Goal: Task Accomplishment & Management: Manage account settings

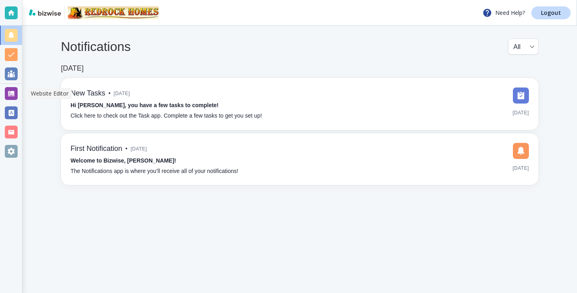
click at [8, 92] on div at bounding box center [11, 93] width 13 height 13
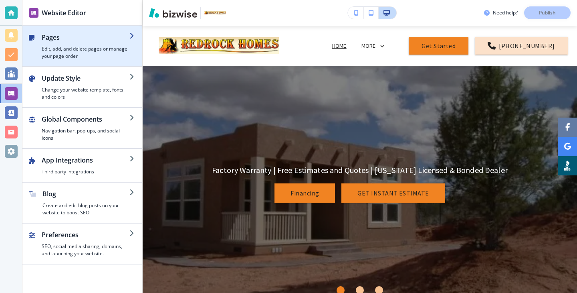
click at [102, 56] on h4 "Edit, add, and delete pages or manage your page order" at bounding box center [86, 52] width 88 height 14
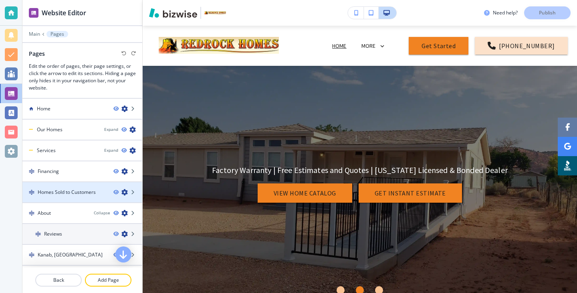
click at [92, 189] on h4 "Homes Sold to Customers" at bounding box center [67, 191] width 58 height 7
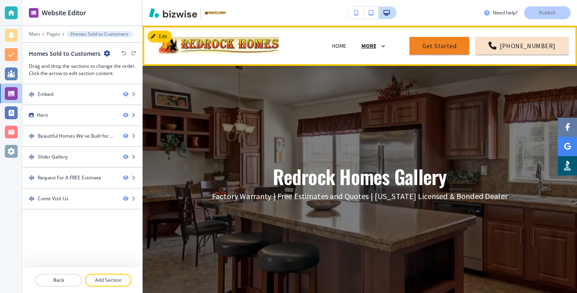
click at [375, 44] on p "MORE" at bounding box center [369, 46] width 15 height 6
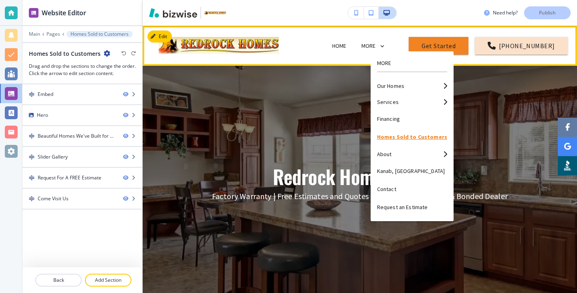
click at [387, 135] on p "Homes Sold to Customers" at bounding box center [412, 137] width 70 height 18
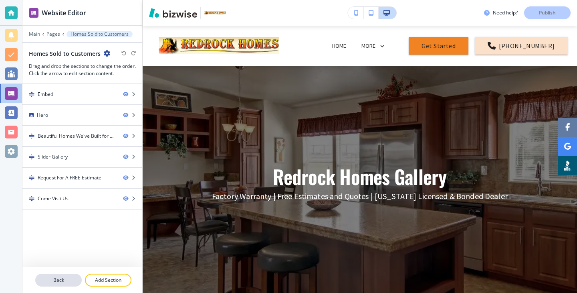
click at [65, 277] on p "Back" at bounding box center [58, 279] width 45 height 7
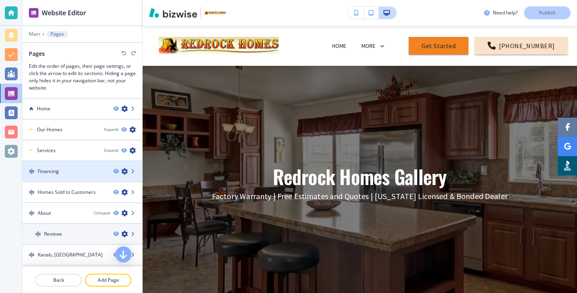
click at [73, 170] on div "Financing" at bounding box center [64, 171] width 85 height 7
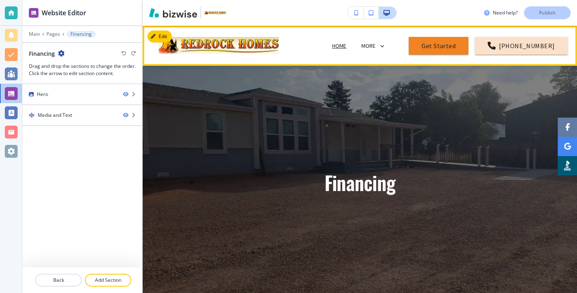
click at [347, 42] on p "Home" at bounding box center [339, 46] width 14 height 8
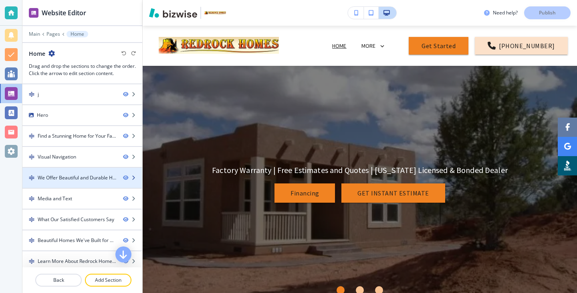
click at [71, 182] on div at bounding box center [82, 184] width 120 height 6
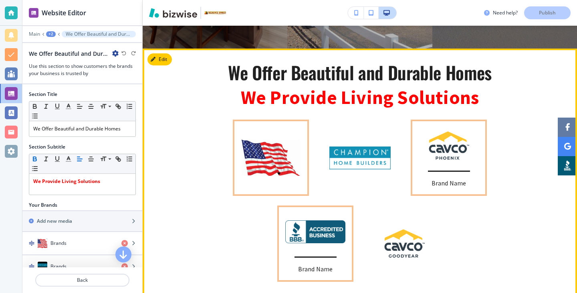
scroll to position [741, 0]
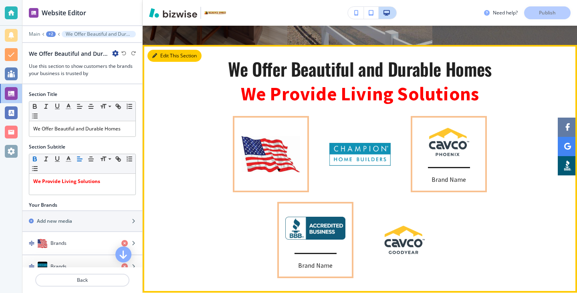
click at [163, 50] on button "Edit This Section" at bounding box center [175, 56] width 54 height 12
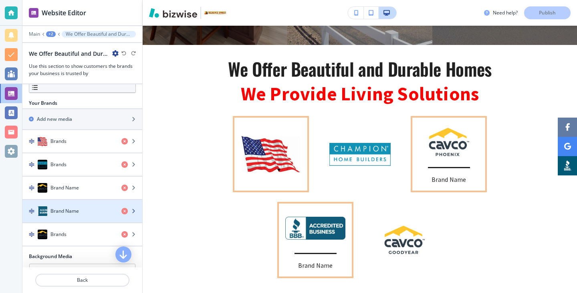
scroll to position [103, 0]
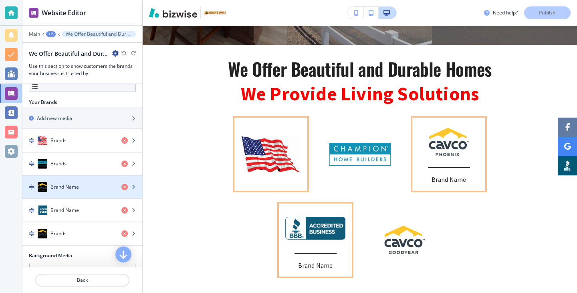
click at [76, 189] on h4 "Brand Name" at bounding box center [65, 186] width 28 height 7
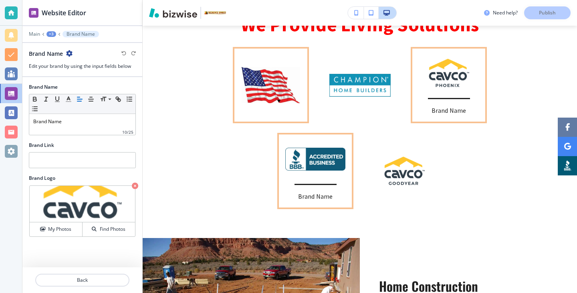
scroll to position [812, 0]
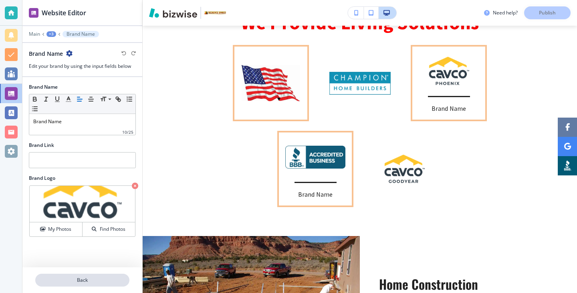
click at [58, 285] on button "Back" at bounding box center [82, 279] width 94 height 13
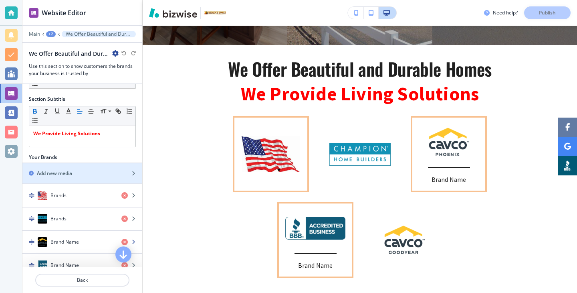
scroll to position [57, 0]
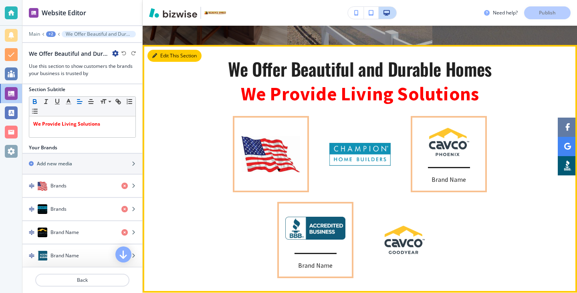
click at [158, 45] on div at bounding box center [360, 168] width 435 height 247
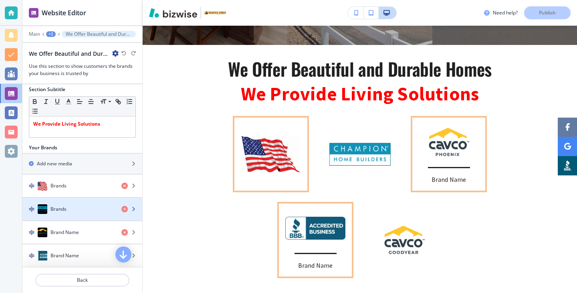
click at [72, 207] on div "Brands" at bounding box center [68, 209] width 93 height 10
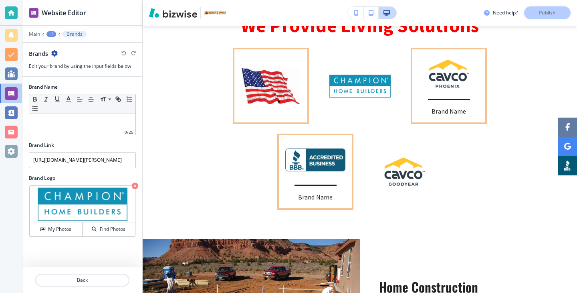
scroll to position [812, 0]
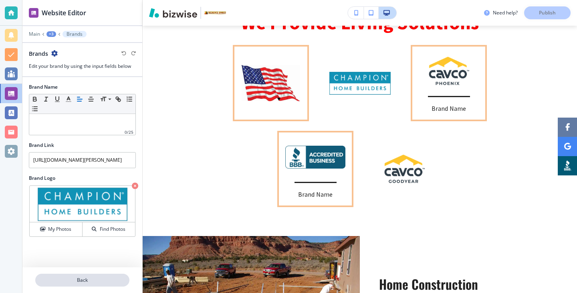
click at [72, 273] on button "Back" at bounding box center [82, 279] width 94 height 13
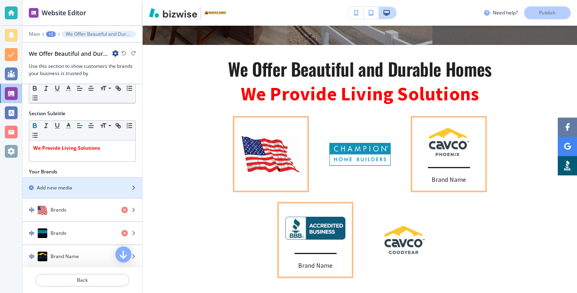
scroll to position [75, 0]
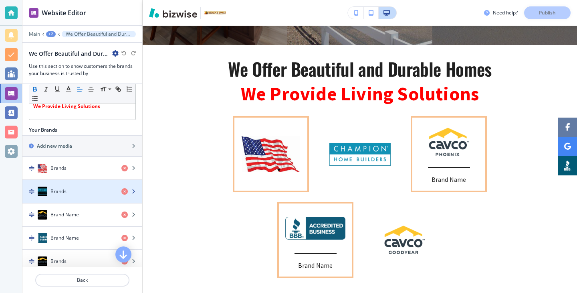
click at [77, 200] on div "button" at bounding box center [82, 199] width 120 height 6
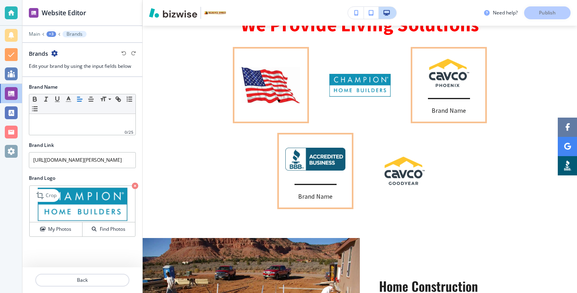
scroll to position [812, 0]
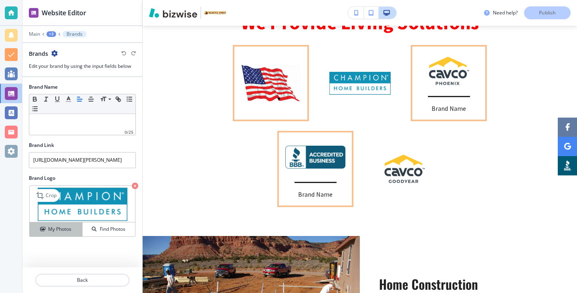
click at [65, 224] on button "My Photos" at bounding box center [56, 229] width 53 height 14
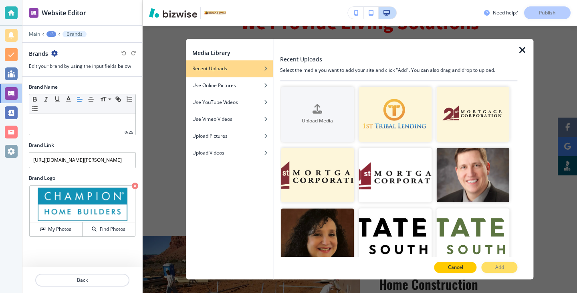
click at [447, 270] on button "Cancel" at bounding box center [456, 267] width 42 height 11
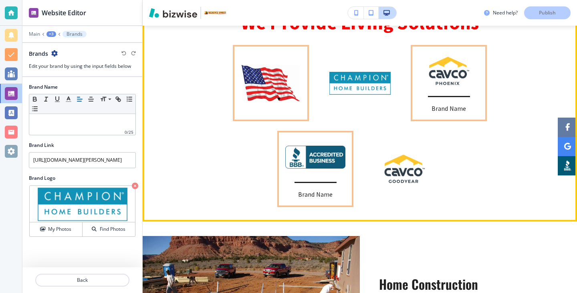
scroll to position [780, 0]
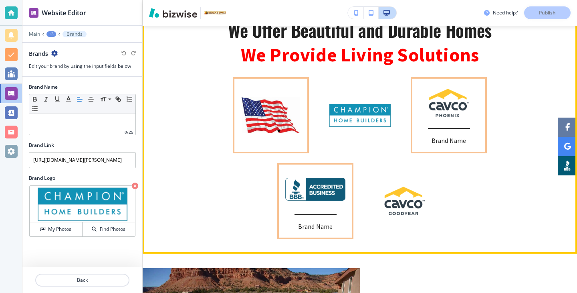
click at [375, 97] on img at bounding box center [360, 115] width 73 height 36
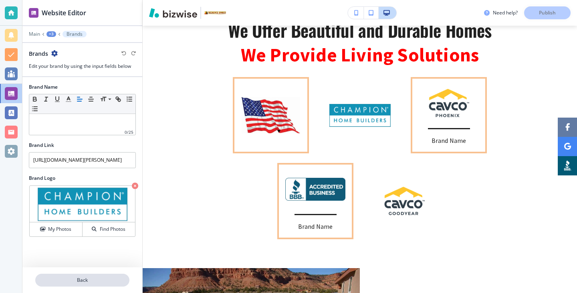
click at [55, 274] on button "Back" at bounding box center [82, 279] width 94 height 13
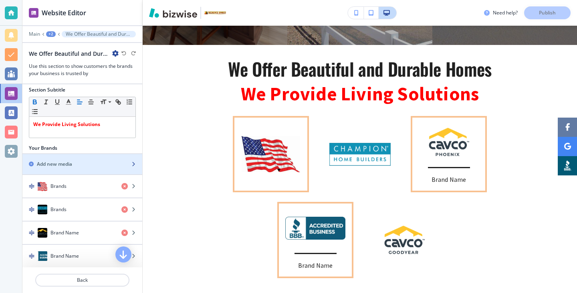
scroll to position [74, 0]
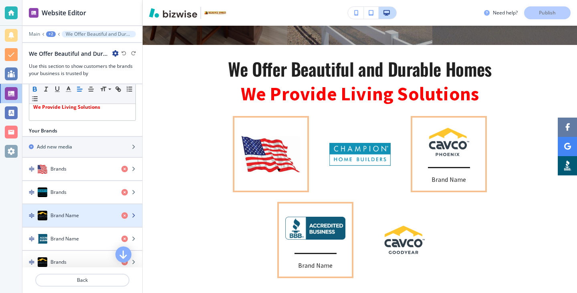
click at [60, 219] on div "Brand Name" at bounding box center [68, 215] width 93 height 10
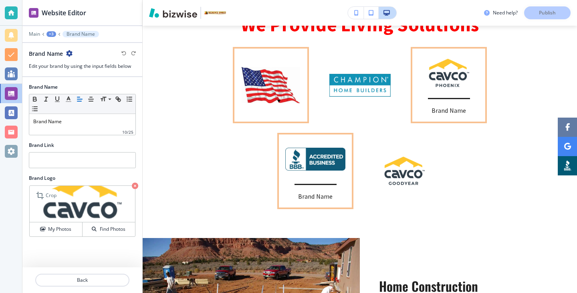
scroll to position [812, 0]
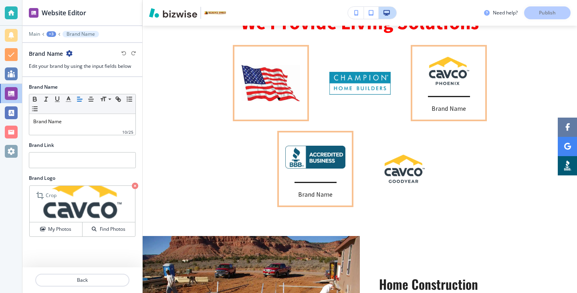
click at [65, 215] on img at bounding box center [82, 204] width 105 height 36
click at [64, 223] on button "My Photos" at bounding box center [56, 229] width 53 height 14
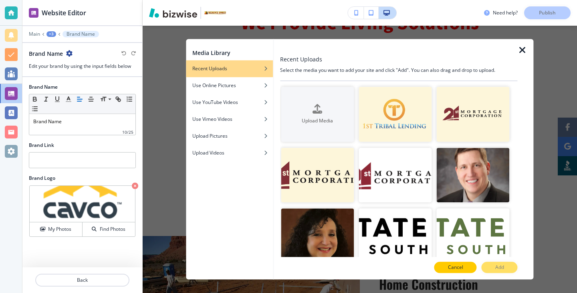
click at [457, 270] on p "Cancel" at bounding box center [455, 267] width 15 height 7
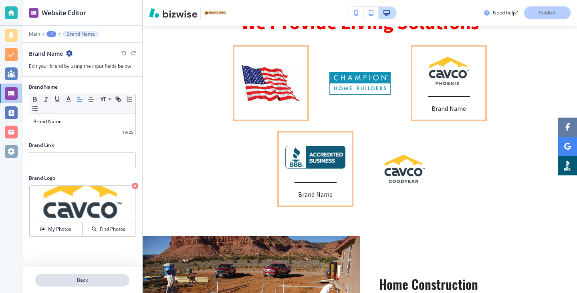
click at [99, 278] on p "Back" at bounding box center [82, 279] width 93 height 7
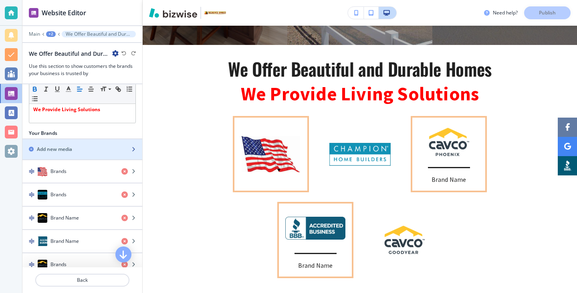
scroll to position [137, 0]
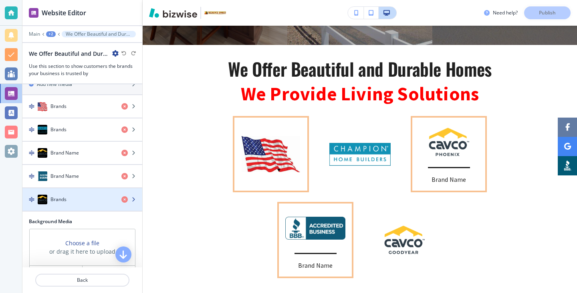
click at [87, 195] on div "Brands" at bounding box center [68, 199] width 93 height 10
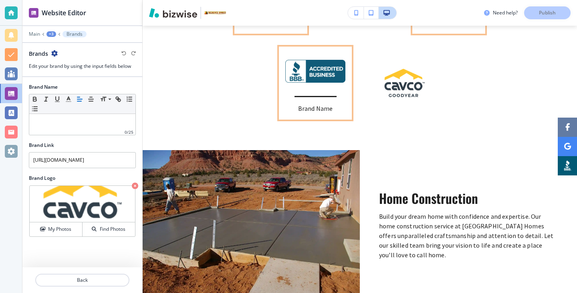
scroll to position [898, 0]
click at [106, 281] on p "Back" at bounding box center [82, 279] width 93 height 7
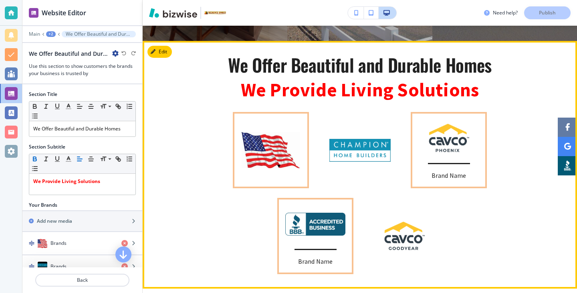
scroll to position [741, 0]
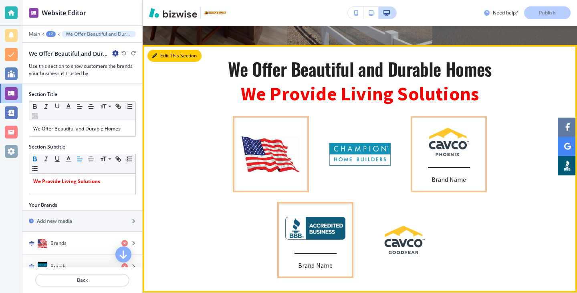
click at [165, 50] on button "Edit This Section" at bounding box center [175, 56] width 54 height 12
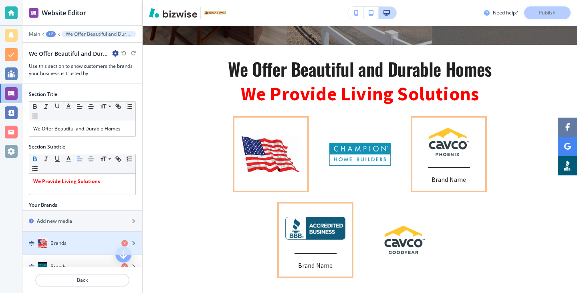
click at [92, 239] on div "Brands" at bounding box center [68, 243] width 93 height 10
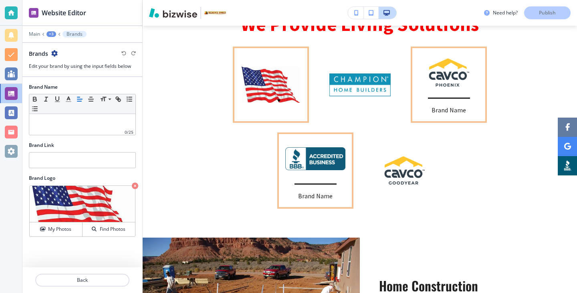
scroll to position [812, 0]
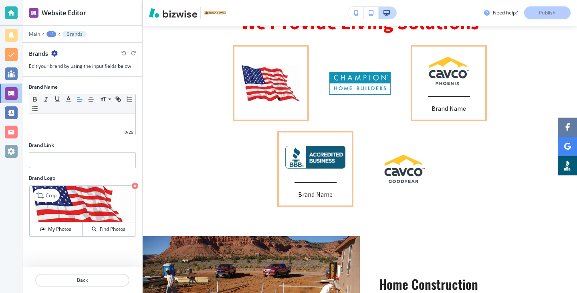
click at [68, 216] on img at bounding box center [82, 204] width 105 height 36
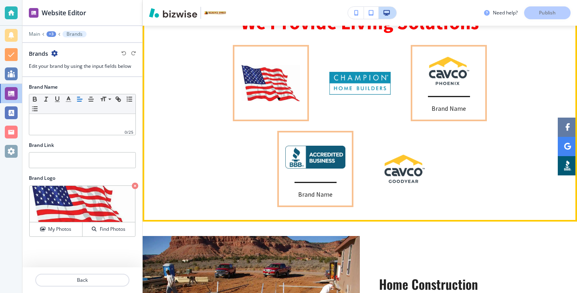
click at [269, 74] on img at bounding box center [271, 83] width 58 height 36
click at [304, 146] on img at bounding box center [315, 157] width 60 height 23
click at [364, 79] on img at bounding box center [360, 83] width 73 height 36
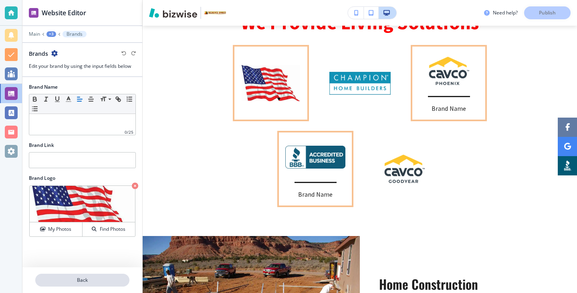
click at [81, 278] on p "Back" at bounding box center [82, 279] width 93 height 7
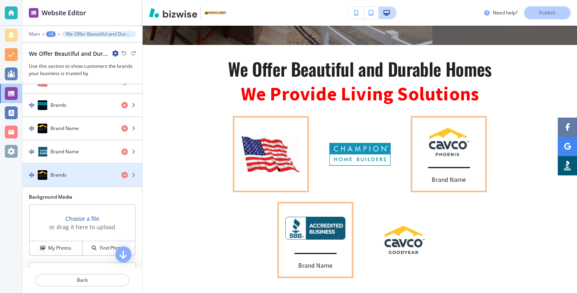
scroll to position [174, 0]
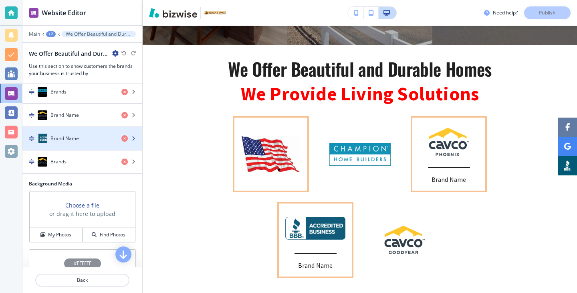
click at [89, 132] on div "button" at bounding box center [82, 130] width 120 height 6
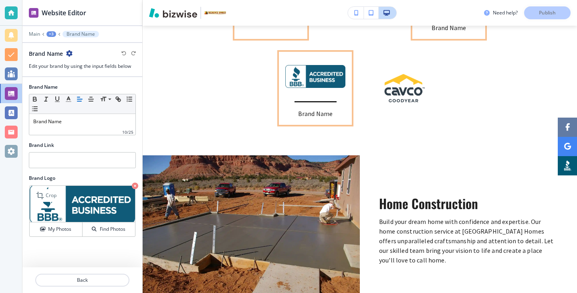
scroll to position [898, 0]
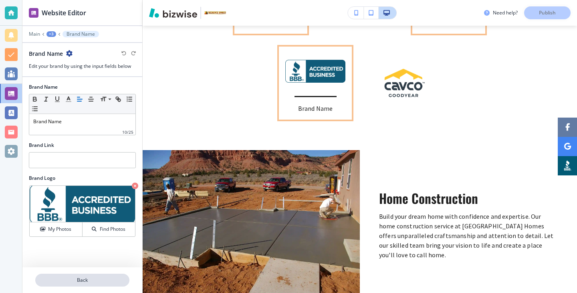
click at [121, 279] on p "Back" at bounding box center [82, 279] width 93 height 7
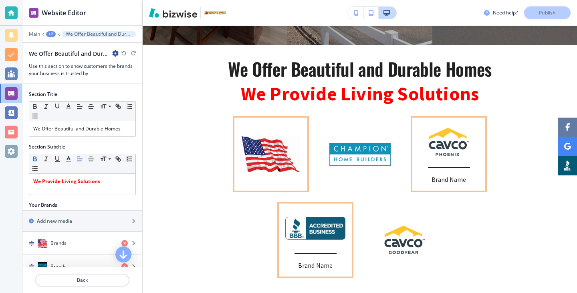
scroll to position [205, 0]
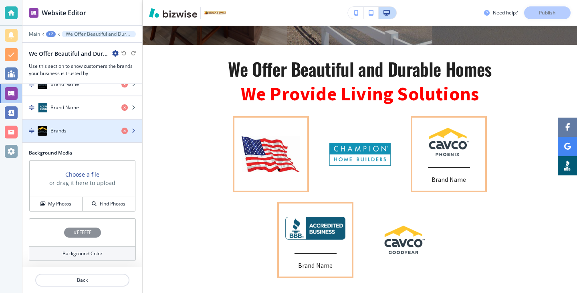
click at [57, 137] on div "button" at bounding box center [82, 138] width 120 height 6
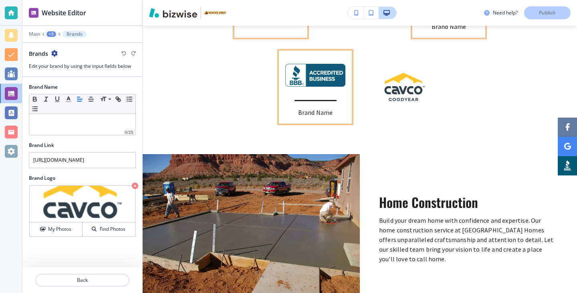
scroll to position [898, 0]
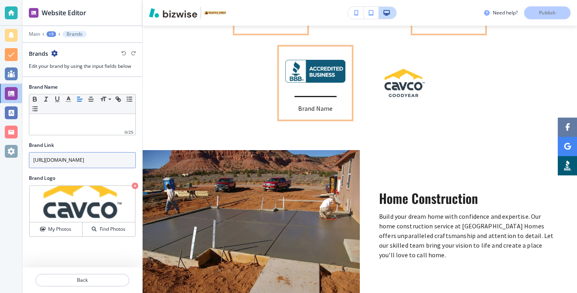
click at [72, 163] on input "[URL][DOMAIN_NAME]" at bounding box center [82, 160] width 107 height 16
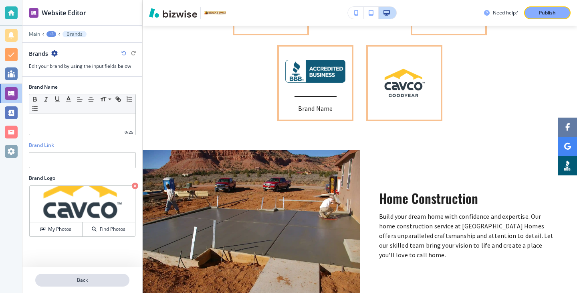
click at [80, 278] on p "Back" at bounding box center [82, 279] width 93 height 7
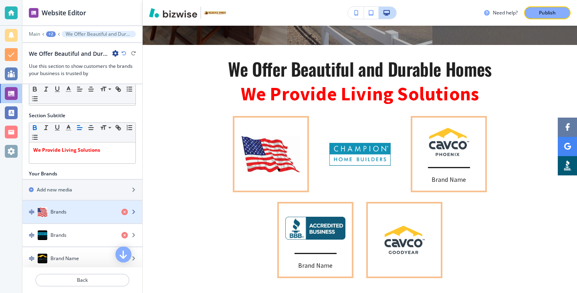
scroll to position [55, 0]
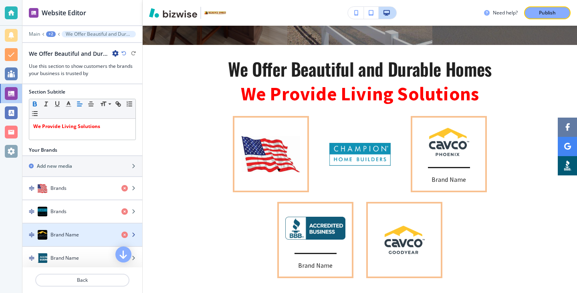
click at [82, 237] on div "Brand Name" at bounding box center [68, 235] width 93 height 10
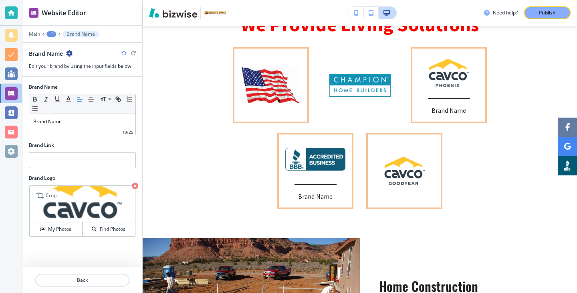
scroll to position [812, 0]
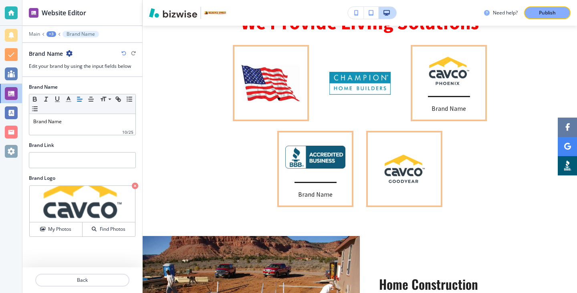
click at [80, 273] on div at bounding box center [82, 270] width 120 height 6
click at [80, 275] on button "Back" at bounding box center [82, 279] width 94 height 13
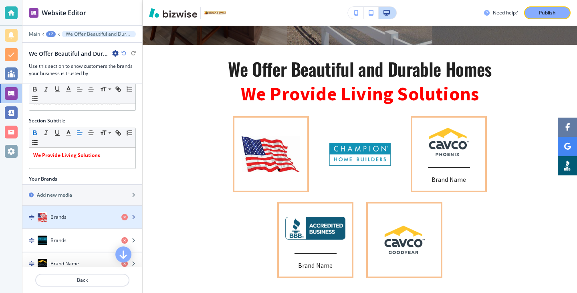
scroll to position [57, 0]
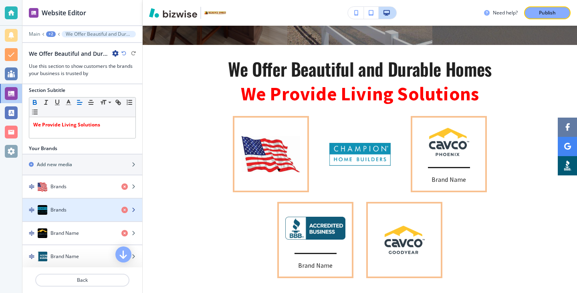
click at [91, 204] on div "button" at bounding box center [82, 201] width 120 height 6
click at [91, 205] on div "Brands" at bounding box center [68, 210] width 93 height 10
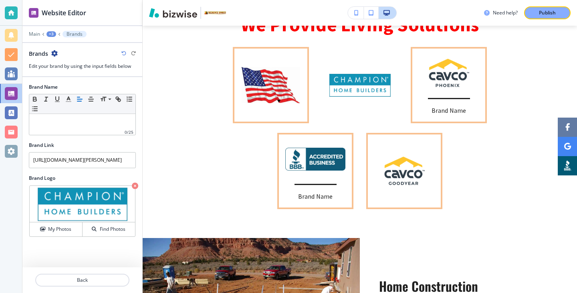
scroll to position [812, 0]
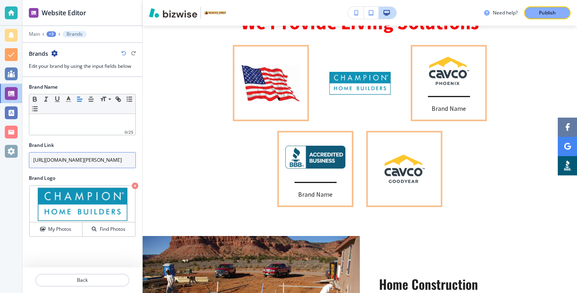
click at [87, 152] on input "[URL][DOMAIN_NAME][PERSON_NAME]" at bounding box center [82, 160] width 107 height 16
click at [87, 153] on input "[URL][DOMAIN_NAME][PERSON_NAME]" at bounding box center [82, 160] width 107 height 16
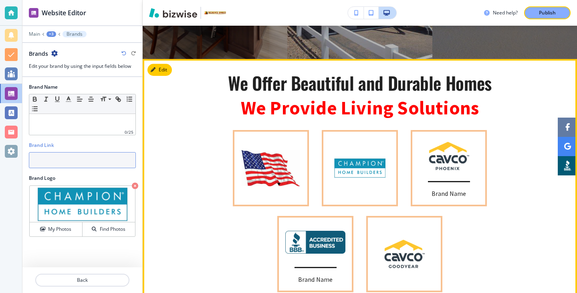
scroll to position [718, 0]
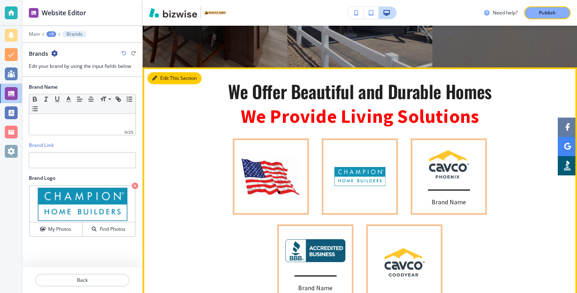
click at [155, 72] on button "Edit This Section" at bounding box center [175, 78] width 54 height 12
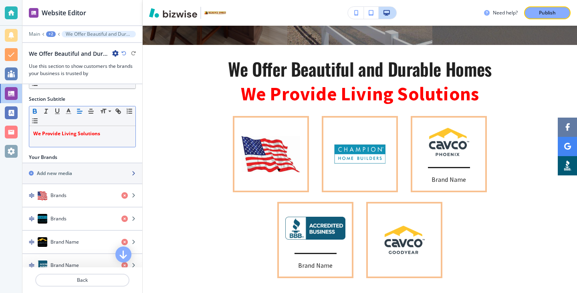
scroll to position [61, 0]
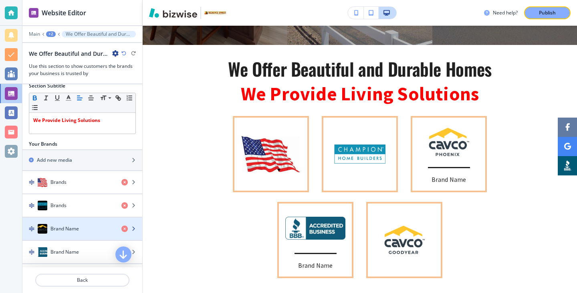
click at [67, 220] on div "button" at bounding box center [82, 220] width 120 height 6
click at [80, 234] on div "button" at bounding box center [82, 236] width 120 height 6
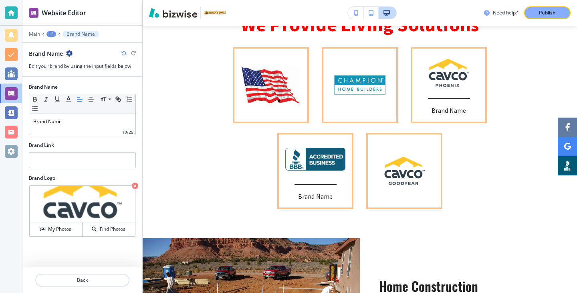
scroll to position [812, 0]
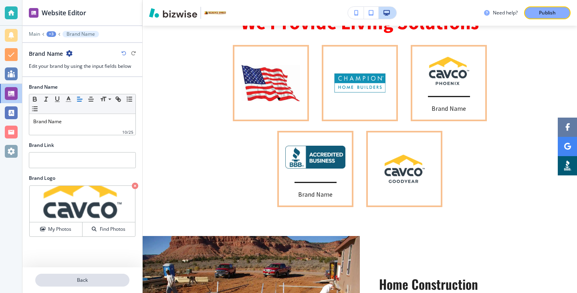
click at [75, 279] on p "Back" at bounding box center [82, 279] width 93 height 7
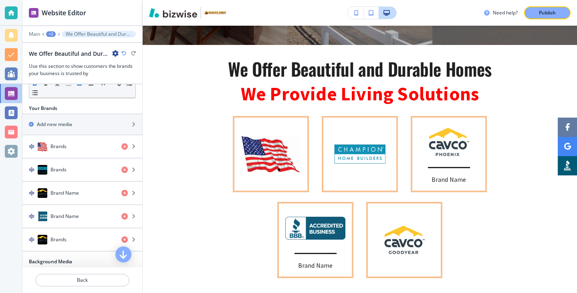
scroll to position [171, 0]
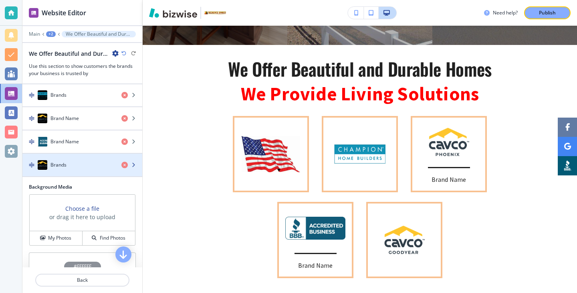
click at [79, 166] on div "Brands" at bounding box center [68, 165] width 93 height 10
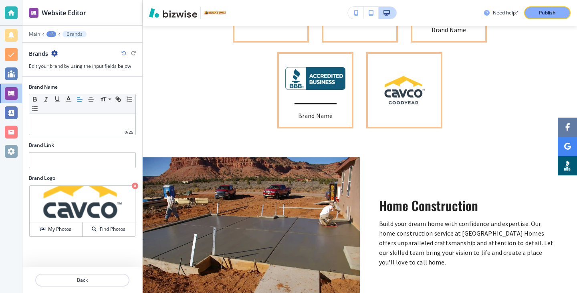
scroll to position [898, 0]
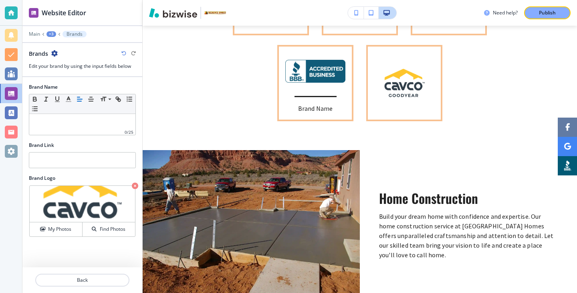
click at [77, 137] on div "Brand Name Small Normal Large Huge 0 / 25" at bounding box center [82, 112] width 120 height 58
click at [77, 134] on div "Small Normal Large Huge" at bounding box center [82, 114] width 107 height 41
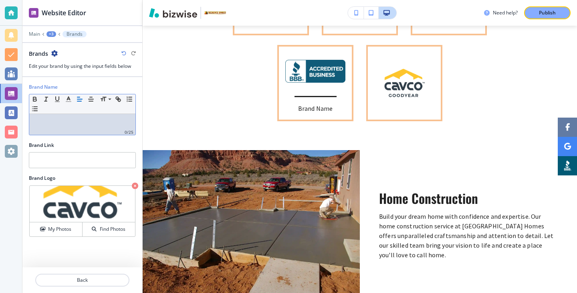
click at [78, 134] on div at bounding box center [82, 124] width 106 height 21
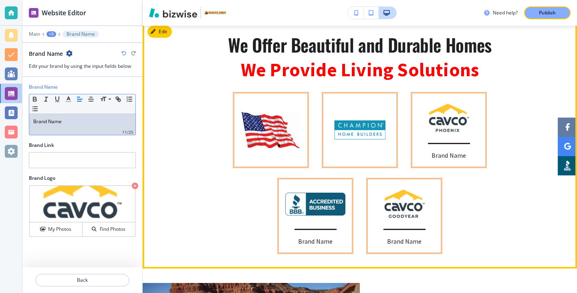
scroll to position [766, 0]
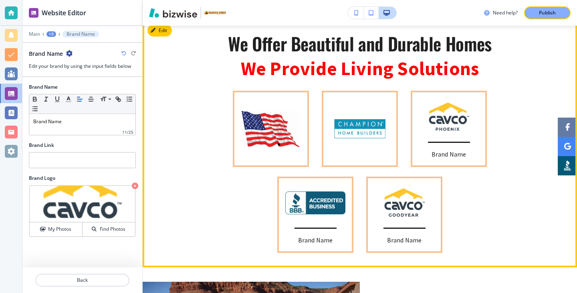
click at [273, 114] on img at bounding box center [271, 129] width 58 height 36
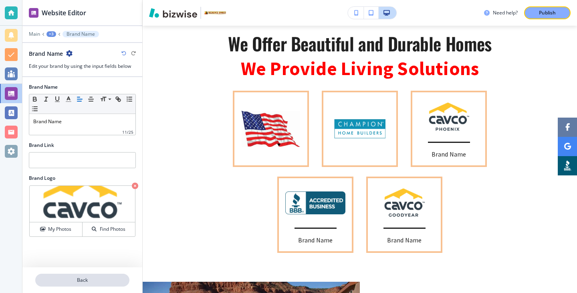
click at [79, 275] on button "Back" at bounding box center [82, 279] width 94 height 13
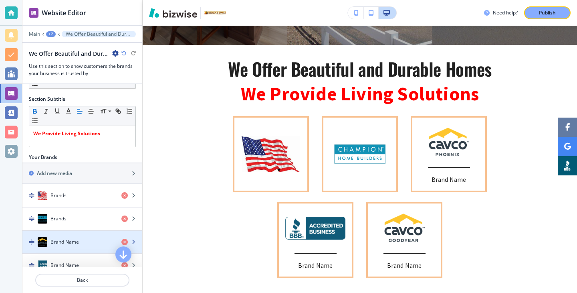
scroll to position [53, 0]
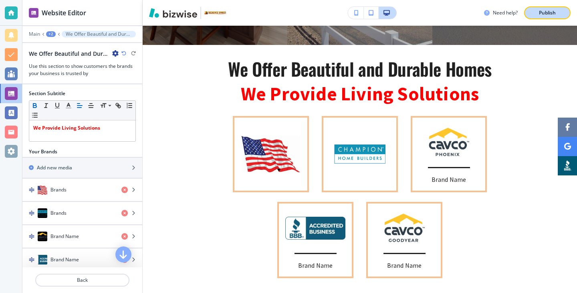
click at [534, 12] on button "Publish" at bounding box center [547, 12] width 47 height 13
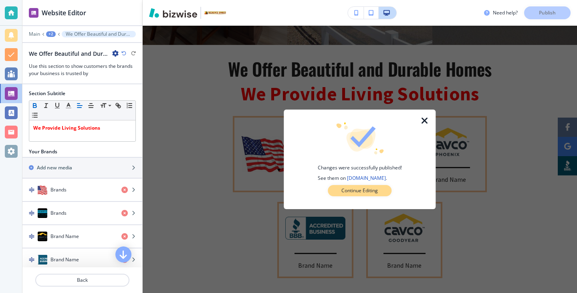
click at [368, 193] on p "Continue Editing" at bounding box center [360, 190] width 36 height 7
